Goal: Task Accomplishment & Management: Manage account settings

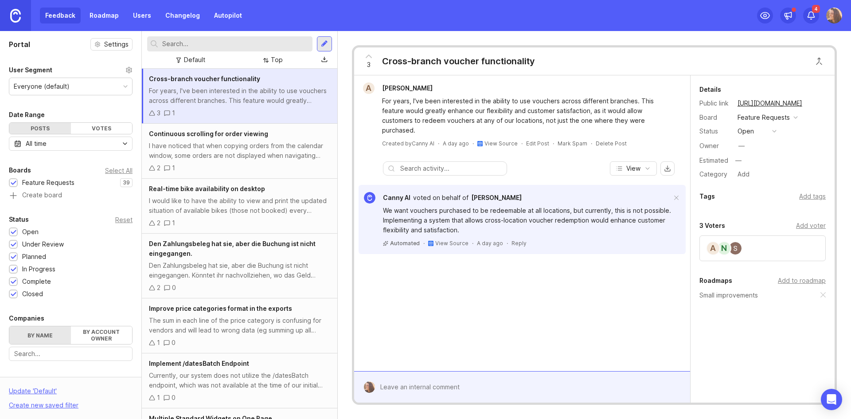
scroll to position [576, 0]
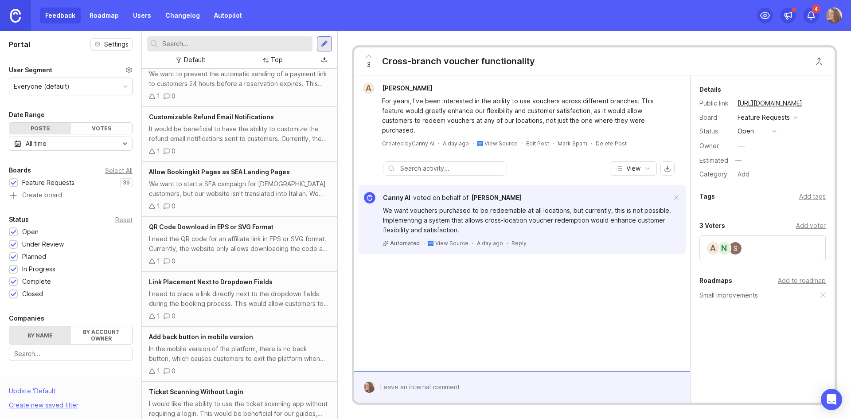
click at [269, 59] on div "Top" at bounding box center [273, 60] width 27 height 12
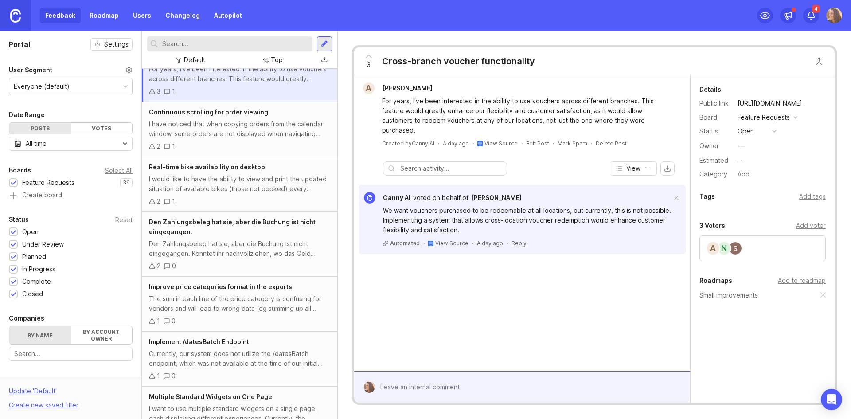
scroll to position [0, 0]
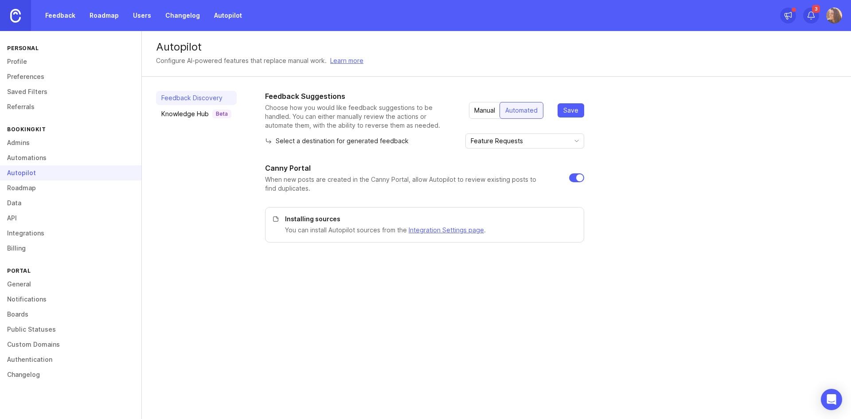
click at [199, 113] on div "Knowledge Hub Beta" at bounding box center [196, 113] width 70 height 9
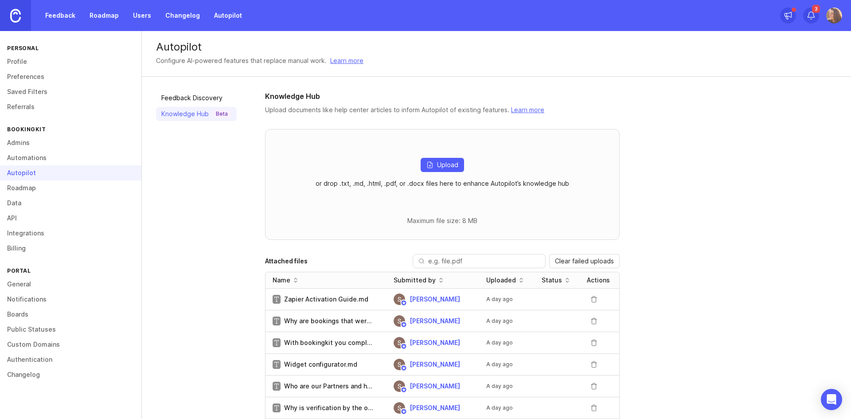
click at [57, 14] on link "Feedback" at bounding box center [60, 16] width 41 height 16
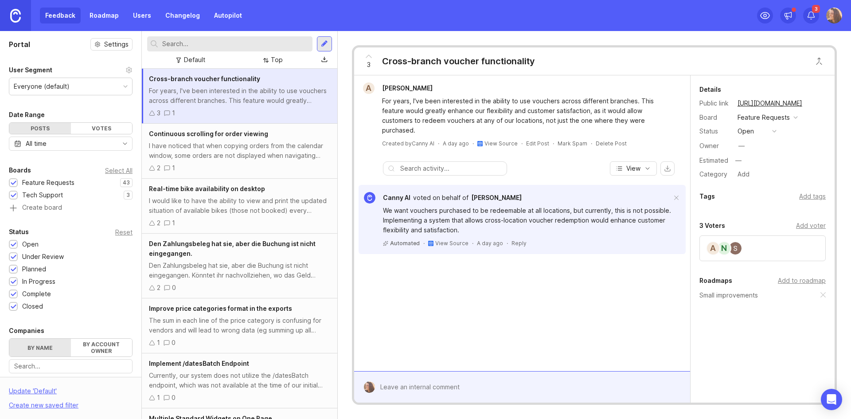
click at [229, 15] on link "Autopilot" at bounding box center [228, 16] width 39 height 16
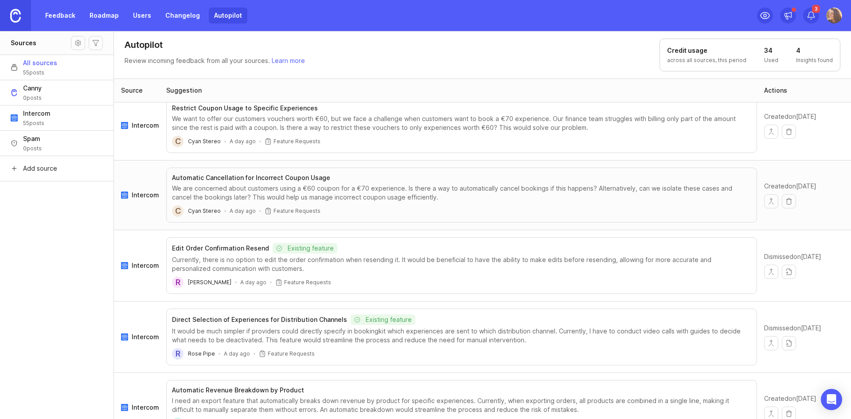
scroll to position [487, 0]
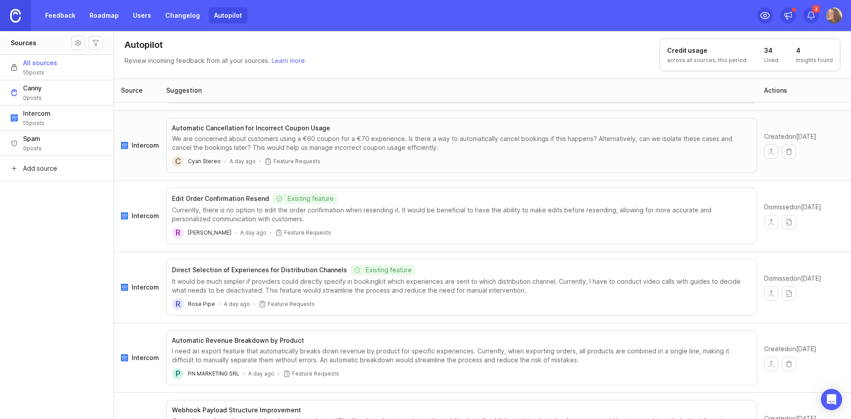
click at [57, 19] on link "Feedback" at bounding box center [60, 16] width 41 height 16
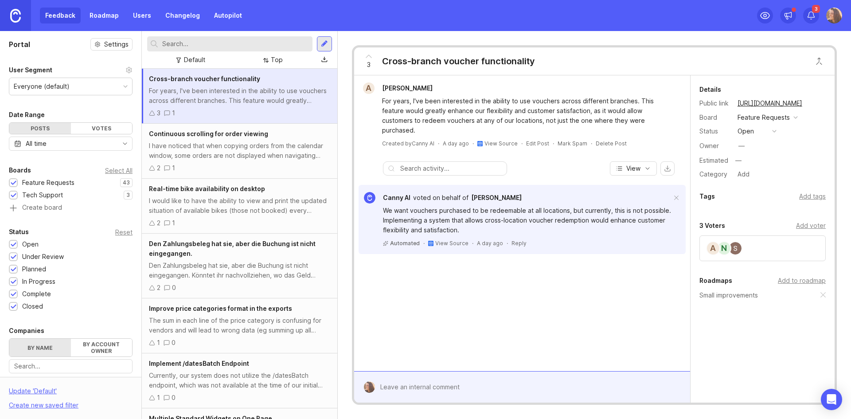
click at [275, 63] on div "Top" at bounding box center [277, 60] width 12 height 10
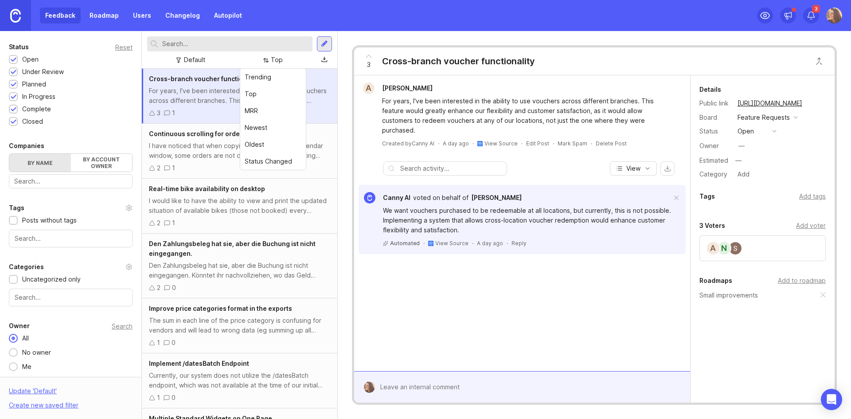
scroll to position [187, 0]
click at [83, 292] on input "text" at bounding box center [71, 296] width 112 height 10
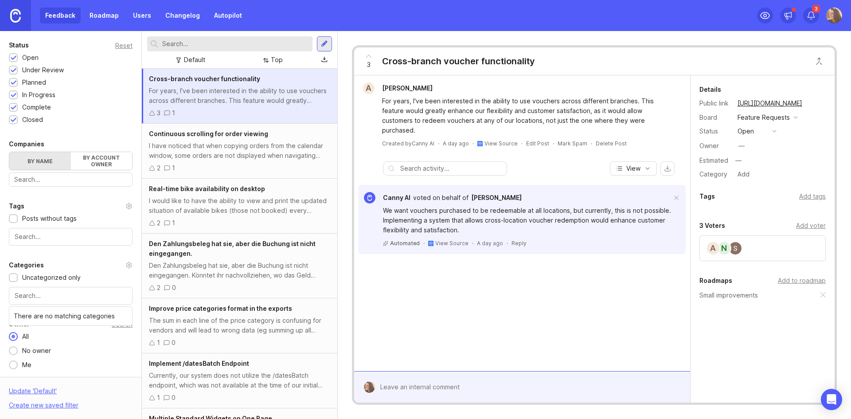
click at [118, 266] on div "Categories" at bounding box center [71, 265] width 124 height 11
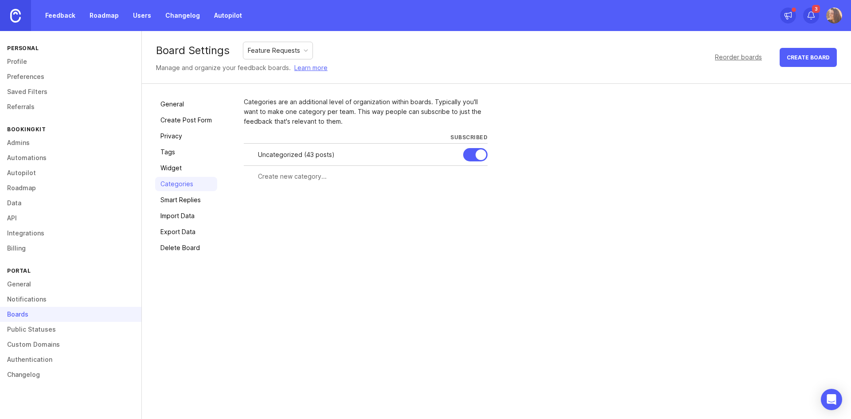
click at [198, 200] on link "Smart Replies" at bounding box center [186, 200] width 62 height 14
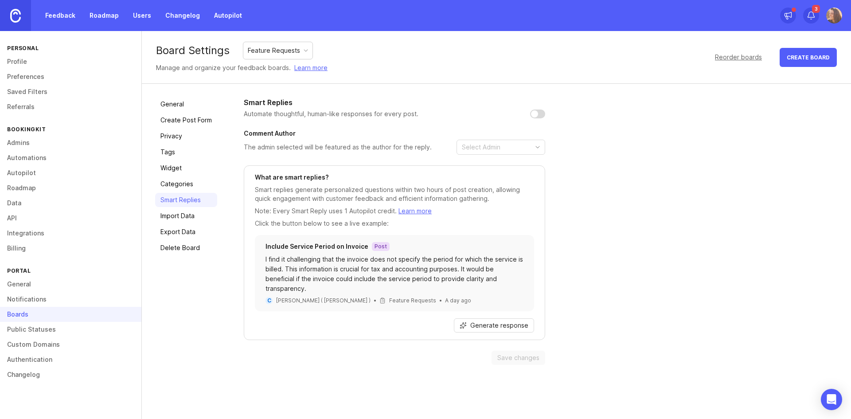
click at [200, 183] on link "Categories" at bounding box center [186, 184] width 62 height 14
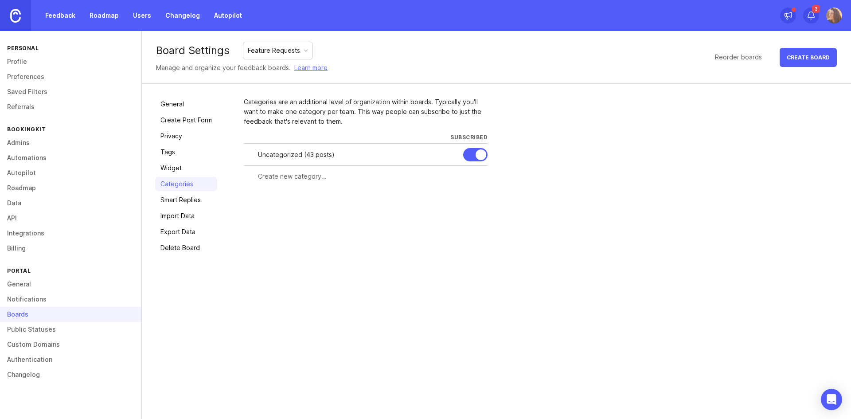
click at [59, 14] on link "Feedback" at bounding box center [60, 16] width 41 height 16
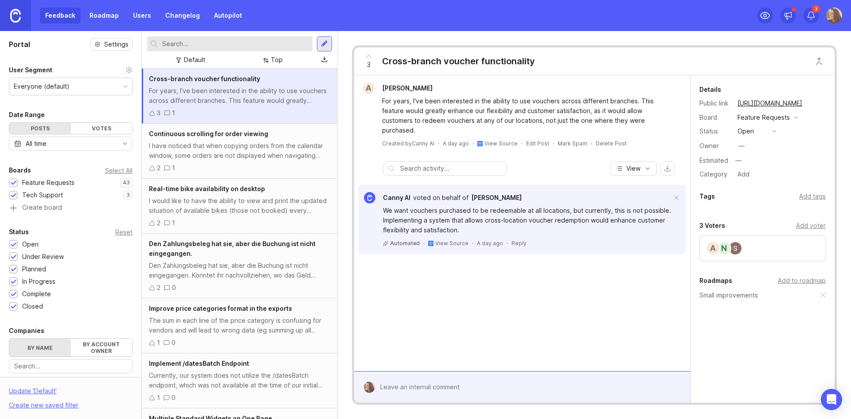
click at [812, 222] on div "Add voter" at bounding box center [811, 226] width 30 height 10
click at [739, 279] on img at bounding box center [735, 277] width 12 height 12
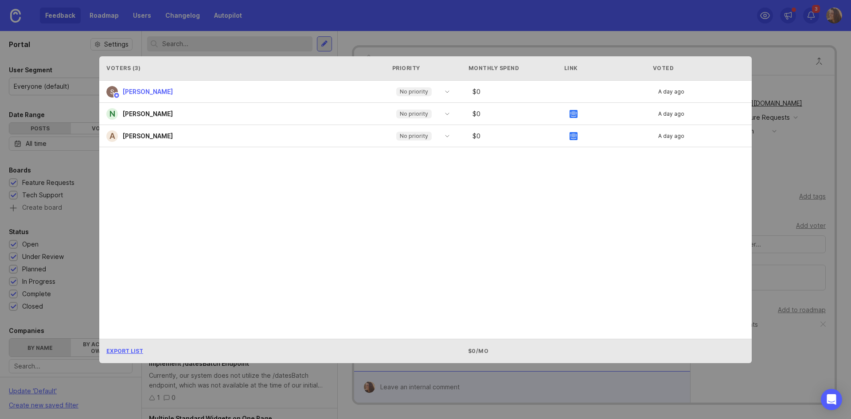
click at [437, 93] on div "No priority" at bounding box center [415, 91] width 49 height 13
click at [493, 241] on div "[PERSON_NAME] No priority $ 0 A day ago N [PERSON_NAME] No priority $ 0 A day a…" at bounding box center [425, 210] width 652 height 258
click at [442, 115] on icon "toggle icon" at bounding box center [447, 113] width 14 height 7
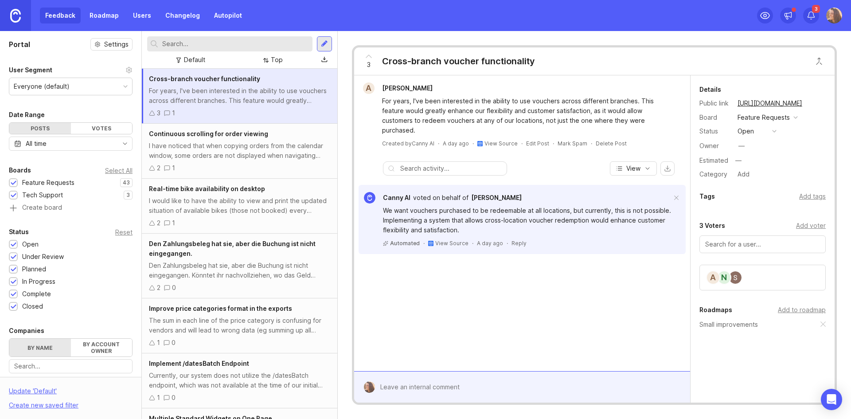
click at [270, 58] on div "Top" at bounding box center [273, 60] width 27 height 12
click at [144, 8] on link "Users" at bounding box center [142, 16] width 29 height 16
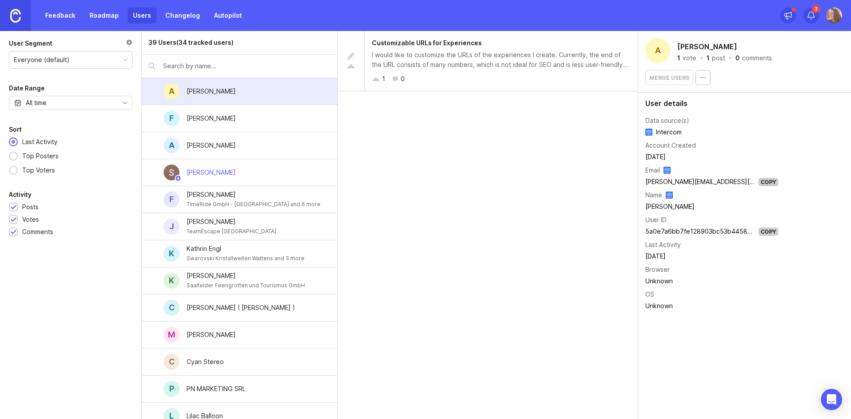
click at [32, 171] on div "Top Voters" at bounding box center [39, 170] width 42 height 10
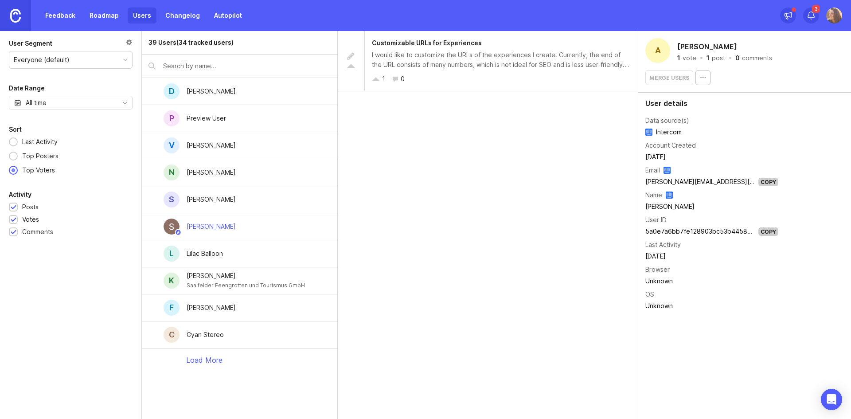
click at [269, 86] on div "D [PERSON_NAME]" at bounding box center [239, 91] width 195 height 27
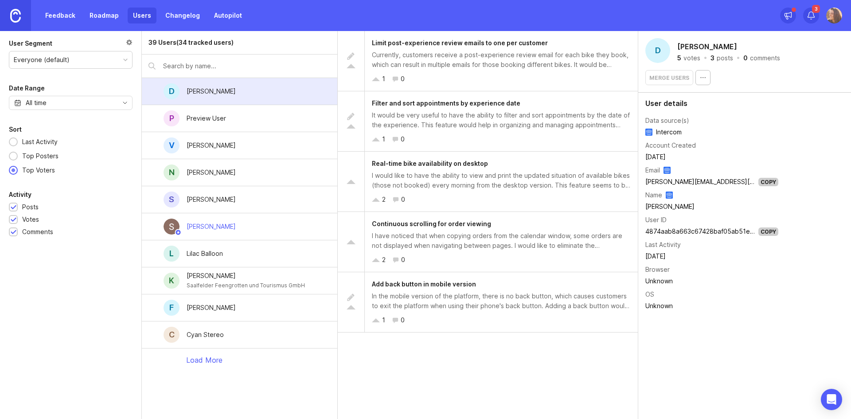
click at [104, 12] on link "Roadmap" at bounding box center [104, 16] width 40 height 16
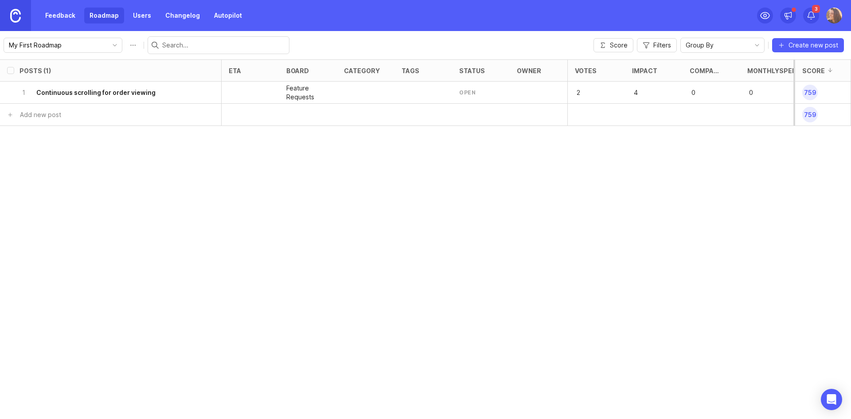
click at [234, 90] on div at bounding box center [251, 93] width 58 height 22
click at [80, 92] on h6 "Continuous scrolling for order viewing" at bounding box center [95, 92] width 119 height 9
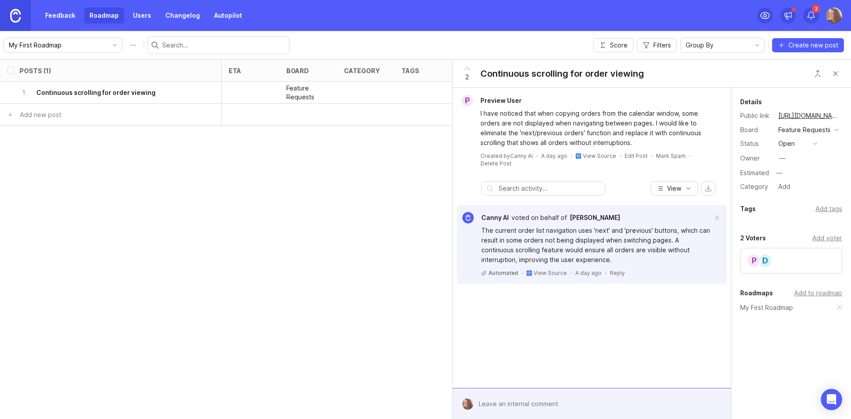
click at [791, 161] on div "Owner —" at bounding box center [791, 158] width 102 height 13
click at [812, 144] on button "open" at bounding box center [797, 144] width 44 height 12
click at [799, 162] on li "open" at bounding box center [797, 159] width 44 height 16
click at [825, 211] on div "Add tags" at bounding box center [828, 209] width 27 height 10
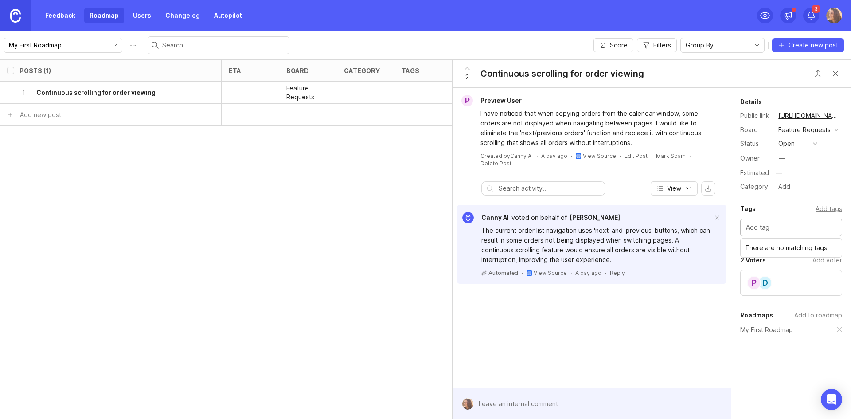
click at [823, 184] on div "Category Add" at bounding box center [791, 187] width 102 height 12
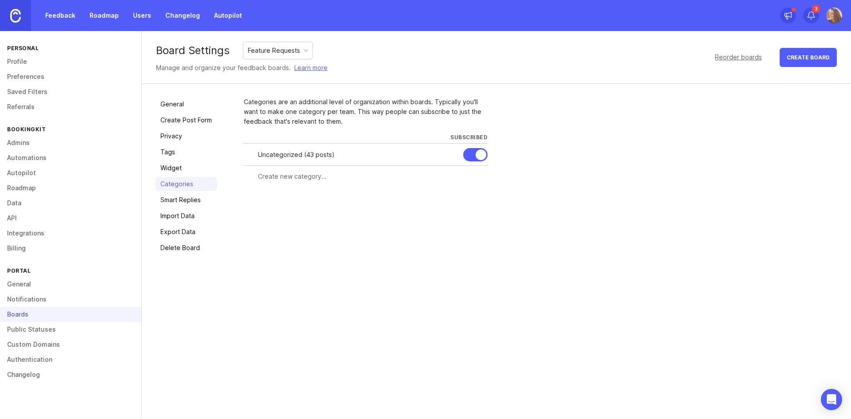
click at [298, 172] on input "text" at bounding box center [370, 176] width 224 height 10
type input "Team"
click at [468, 191] on span "Create" at bounding box center [470, 192] width 22 height 7
click at [0, 0] on div at bounding box center [0, 0] width 0 height 0
click at [471, 178] on div at bounding box center [475, 176] width 24 height 13
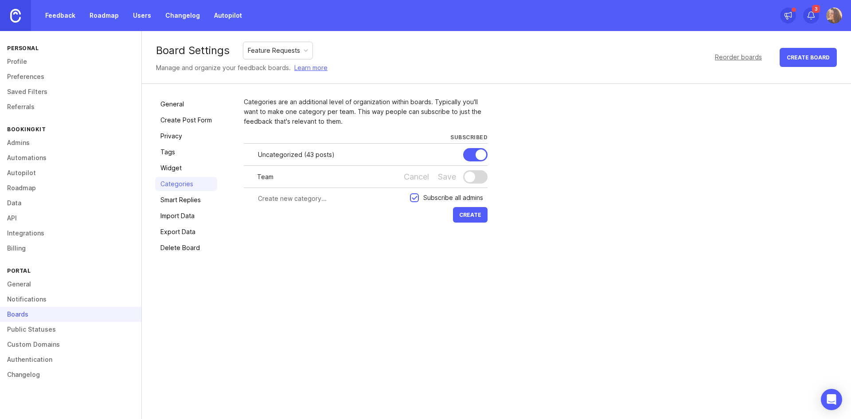
click at [425, 175] on div "Cancel" at bounding box center [416, 177] width 25 height 10
click at [0, 0] on div at bounding box center [0, 0] width 0 height 0
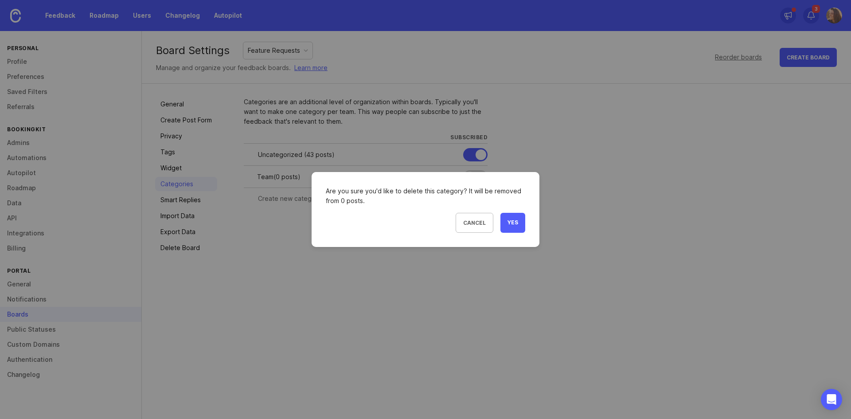
click at [519, 222] on button "Yes" at bounding box center [512, 223] width 25 height 20
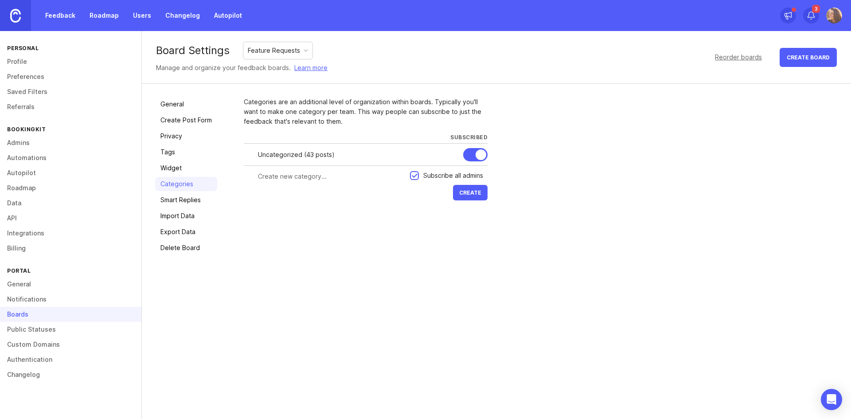
click at [24, 185] on link "Roadmap" at bounding box center [70, 187] width 141 height 15
